Goal: Task Accomplishment & Management: Use online tool/utility

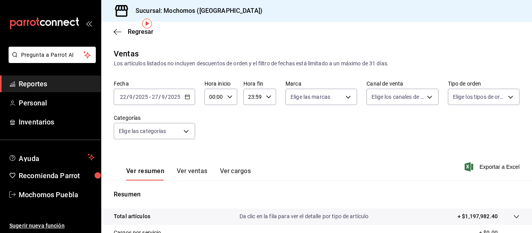
scroll to position [30, 0]
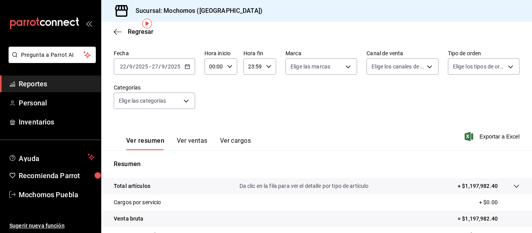
click at [180, 68] on input "2025" at bounding box center [173, 66] width 13 height 6
click at [185, 68] on \(Stroke\) "button" at bounding box center [187, 67] width 5 height 4
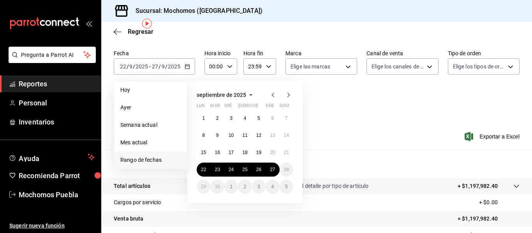
click at [161, 159] on span "Rango de fechas" at bounding box center [150, 160] width 60 height 8
click at [49, 83] on span "Reportes" at bounding box center [57, 84] width 76 height 11
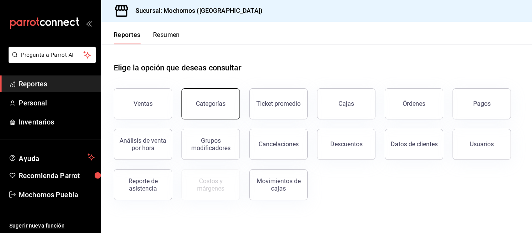
click at [231, 105] on button "Categorías" at bounding box center [211, 103] width 58 height 31
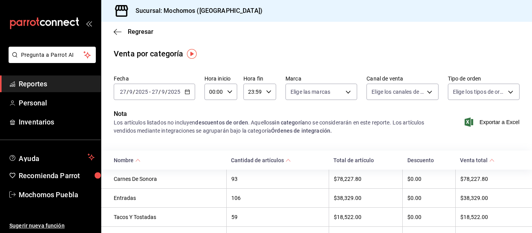
click at [226, 184] on th "93" at bounding box center [277, 179] width 102 height 19
click at [141, 182] on div "Carnes De Sonora" at bounding box center [168, 179] width 108 height 6
click at [30, 90] on link "Reportes" at bounding box center [50, 84] width 101 height 17
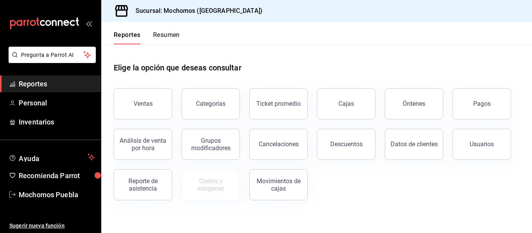
click at [30, 90] on link "Reportes" at bounding box center [50, 84] width 101 height 17
click at [412, 106] on div "Órdenes" at bounding box center [414, 103] width 23 height 7
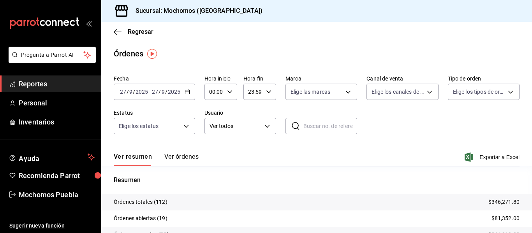
click at [190, 92] on div "[DATE] [DATE] - [DATE] [DATE]" at bounding box center [154, 92] width 81 height 16
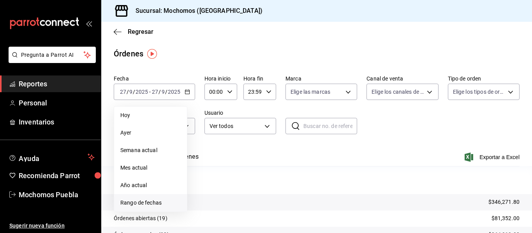
click at [141, 205] on span "Rango de fechas" at bounding box center [150, 203] width 60 height 8
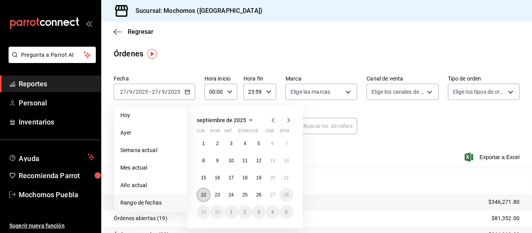
click at [205, 196] on abbr "22" at bounding box center [203, 194] width 5 height 5
click at [265, 195] on button "26" at bounding box center [259, 195] width 14 height 14
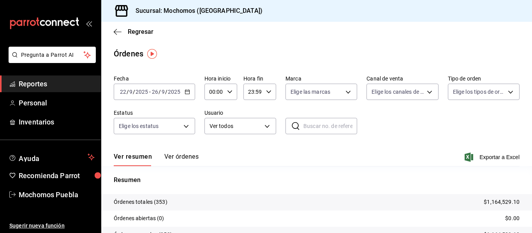
click at [180, 154] on button "Ver órdenes" at bounding box center [181, 159] width 34 height 13
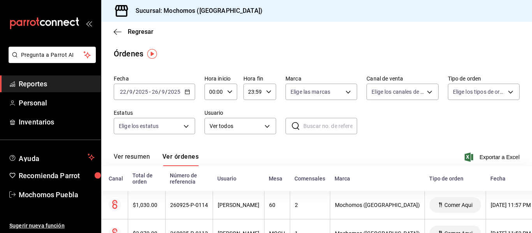
click at [321, 123] on input "text" at bounding box center [330, 126] width 54 height 16
click at [479, 153] on span "Exportar a Excel" at bounding box center [492, 157] width 53 height 9
click at [185, 95] on div "[DATE] [DATE] - [DATE] [DATE]" at bounding box center [154, 92] width 81 height 16
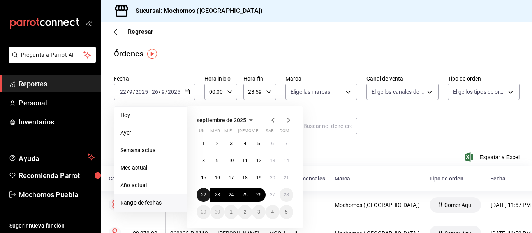
click at [206, 193] on abbr "22" at bounding box center [203, 194] width 5 height 5
click at [277, 196] on button "27" at bounding box center [273, 195] width 14 height 14
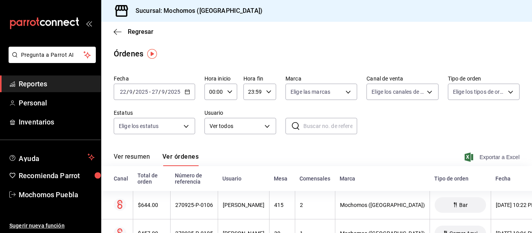
click at [478, 158] on span "Exportar a Excel" at bounding box center [492, 157] width 53 height 9
click at [399, 29] on div "Regresar" at bounding box center [316, 32] width 431 height 20
click at [481, 157] on span "Exportar a Excel" at bounding box center [492, 157] width 53 height 9
click at [312, 130] on input "text" at bounding box center [330, 126] width 54 height 16
paste input "10265"
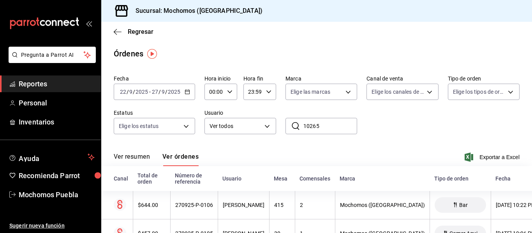
click at [296, 129] on icon at bounding box center [295, 126] width 9 height 9
click at [330, 127] on input "10265" at bounding box center [330, 126] width 54 height 16
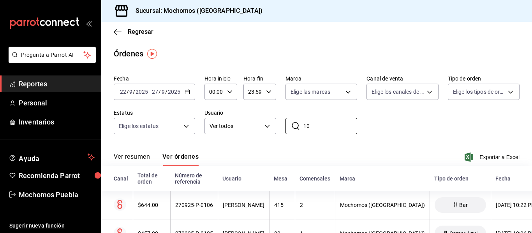
type input "1"
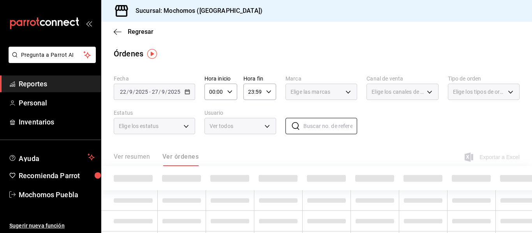
paste input "10265"
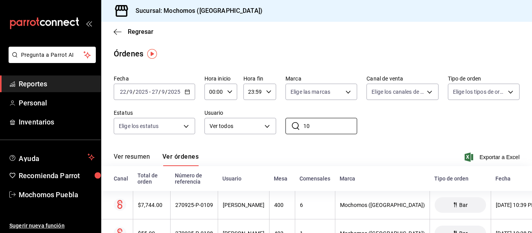
type input "1"
paste input "10265"
type input "1"
paste input "270925-P-0006"
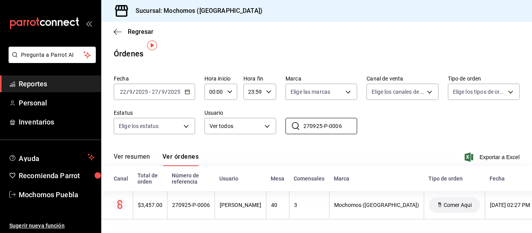
scroll to position [9, 0]
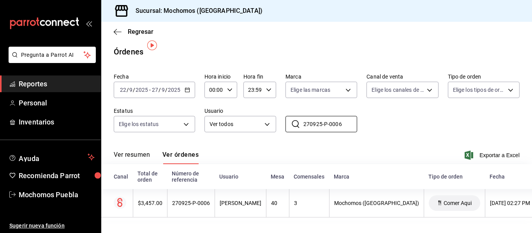
type input "270925-P-0006"
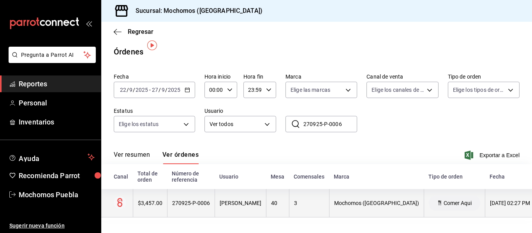
click at [261, 200] on div "[PERSON_NAME]" at bounding box center [241, 203] width 42 height 6
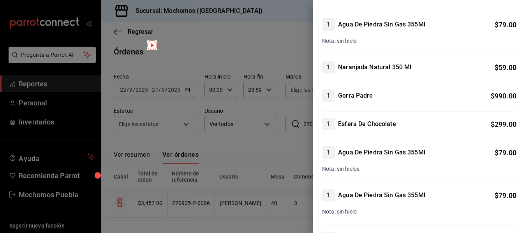
scroll to position [324, 0]
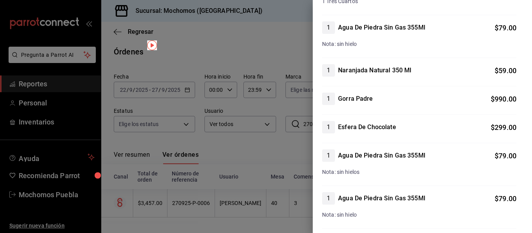
click at [177, 95] on div at bounding box center [266, 116] width 532 height 233
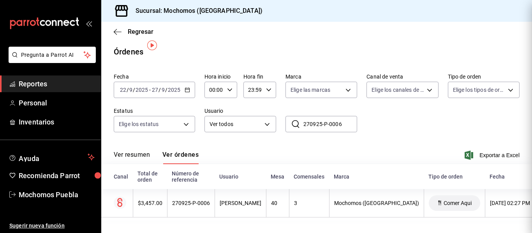
scroll to position [0, 0]
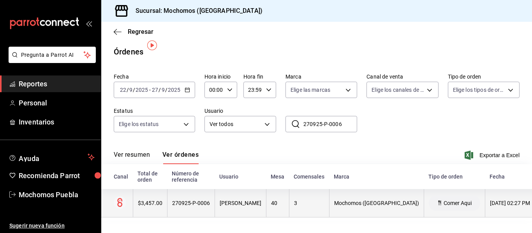
click at [235, 189] on th "[PERSON_NAME]" at bounding box center [240, 203] width 51 height 28
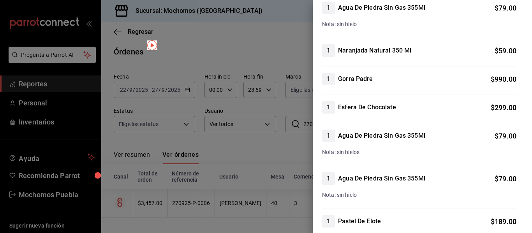
scroll to position [344, 0]
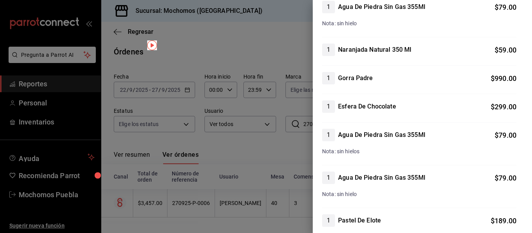
click at [368, 91] on div "1 Gorra Padre $ 990.00" at bounding box center [419, 83] width 194 height 22
click at [329, 72] on div "1" at bounding box center [328, 78] width 13 height 12
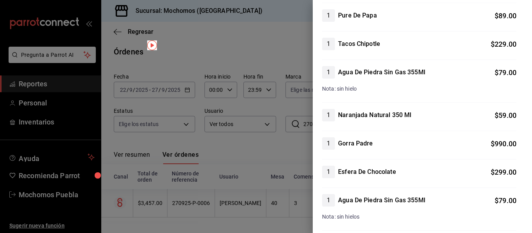
scroll to position [277, 0]
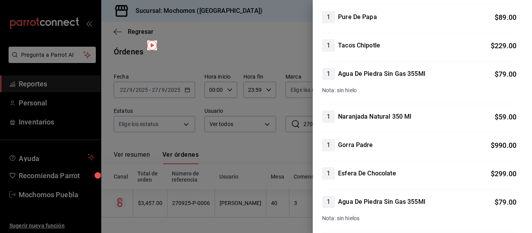
click at [427, 143] on div "1 Gorra Padre $ 990.00" at bounding box center [419, 145] width 194 height 12
drag, startPoint x: 369, startPoint y: 146, endPoint x: 324, endPoint y: 146, distance: 44.8
click at [324, 146] on div "1 Gorra Padre" at bounding box center [347, 145] width 51 height 12
copy div "1 Gorra Padr"
click at [376, 143] on div "1 Gorra Padre $ 990.00" at bounding box center [419, 145] width 194 height 12
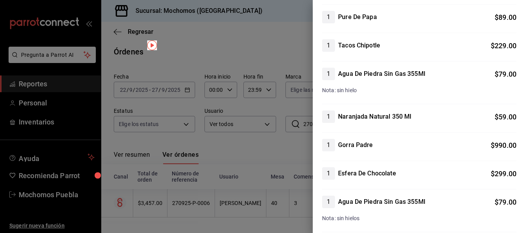
click at [402, 147] on div "1 Gorra Padre $ 990.00" at bounding box center [419, 145] width 194 height 12
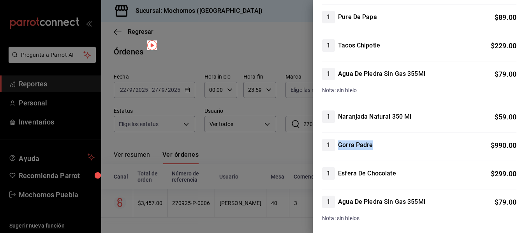
click at [402, 147] on div "1 Gorra Padre $ 990.00" at bounding box center [419, 145] width 194 height 12
